Goal: Use online tool/utility

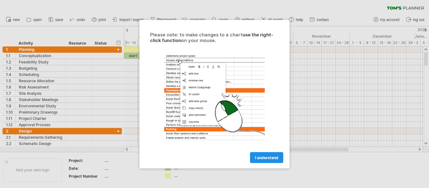
click at [266, 154] on link "I understand" at bounding box center [266, 157] width 33 height 11
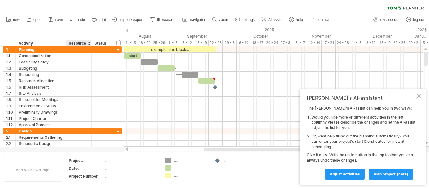
click at [80, 44] on div "Resource" at bounding box center [78, 43] width 19 height 6
click at [17, 19] on span "new" at bounding box center [16, 20] width 7 height 4
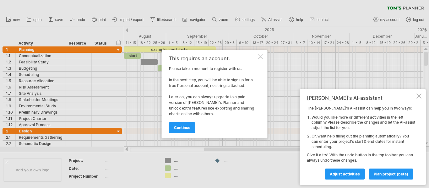
click at [258, 55] on div at bounding box center [260, 56] width 5 height 5
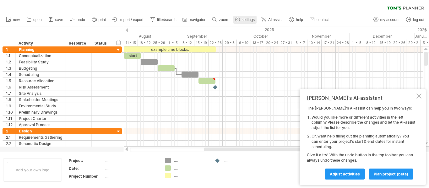
click at [246, 18] on span "settings" at bounding box center [248, 20] width 13 height 4
select select "*"
select select "**"
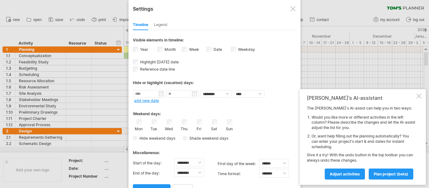
click at [292, 7] on div at bounding box center [293, 8] width 5 height 5
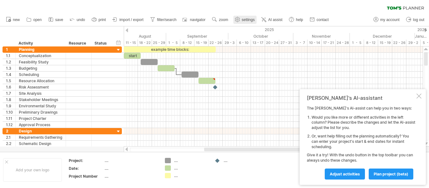
click at [253, 20] on span "settings" at bounding box center [248, 20] width 13 height 4
